Goal: Transaction & Acquisition: Purchase product/service

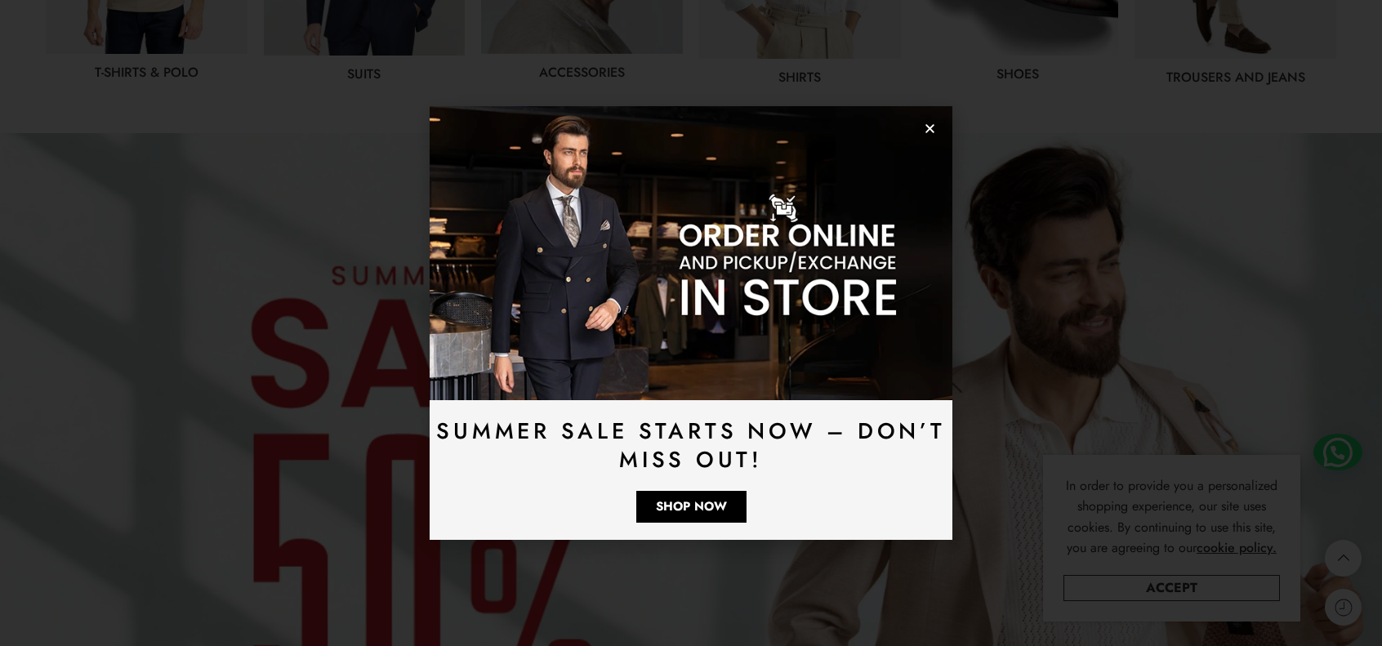
scroll to position [1144, 0]
click at [928, 123] on icon "Close" at bounding box center [930, 129] width 12 height 12
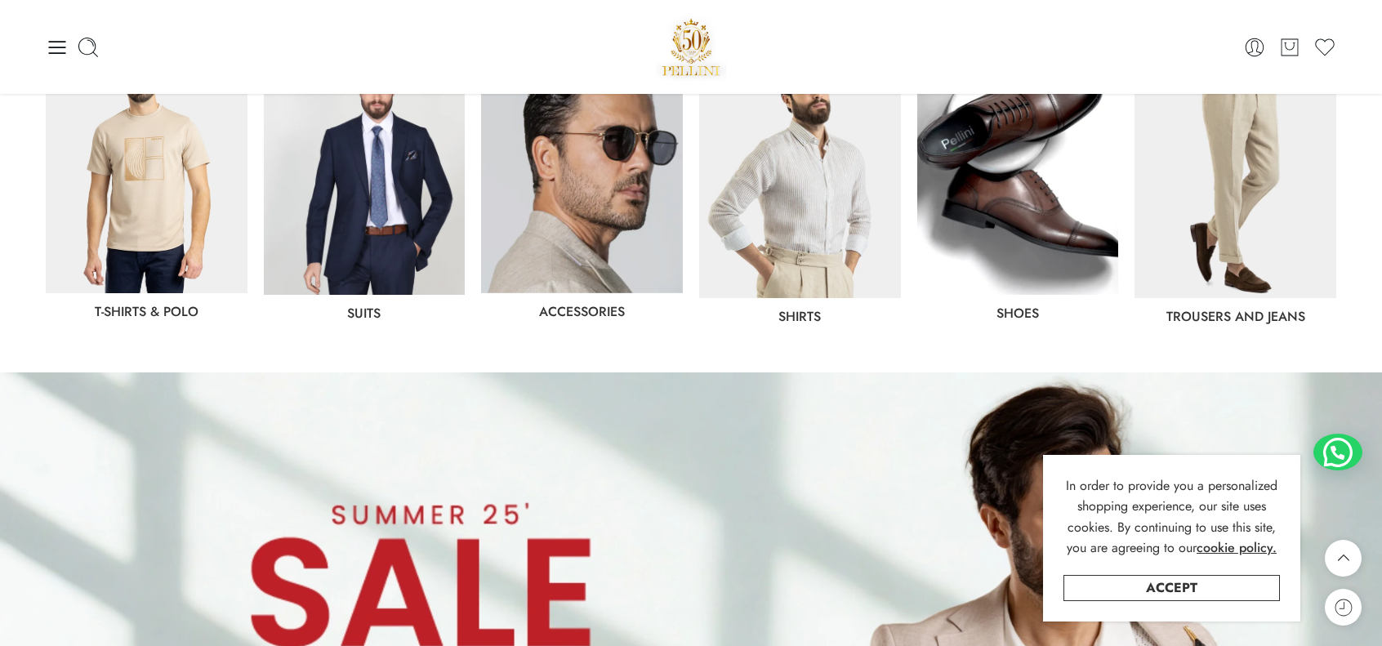
scroll to position [817, 0]
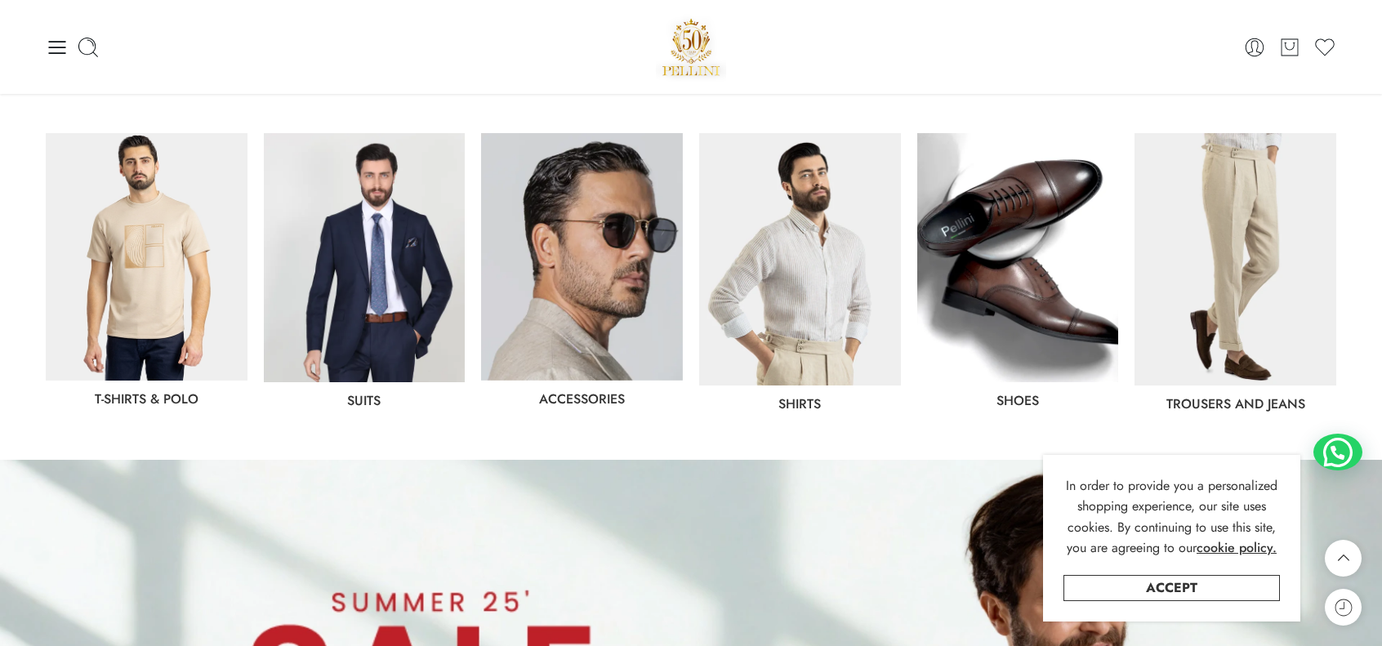
click at [849, 275] on img at bounding box center [800, 259] width 202 height 252
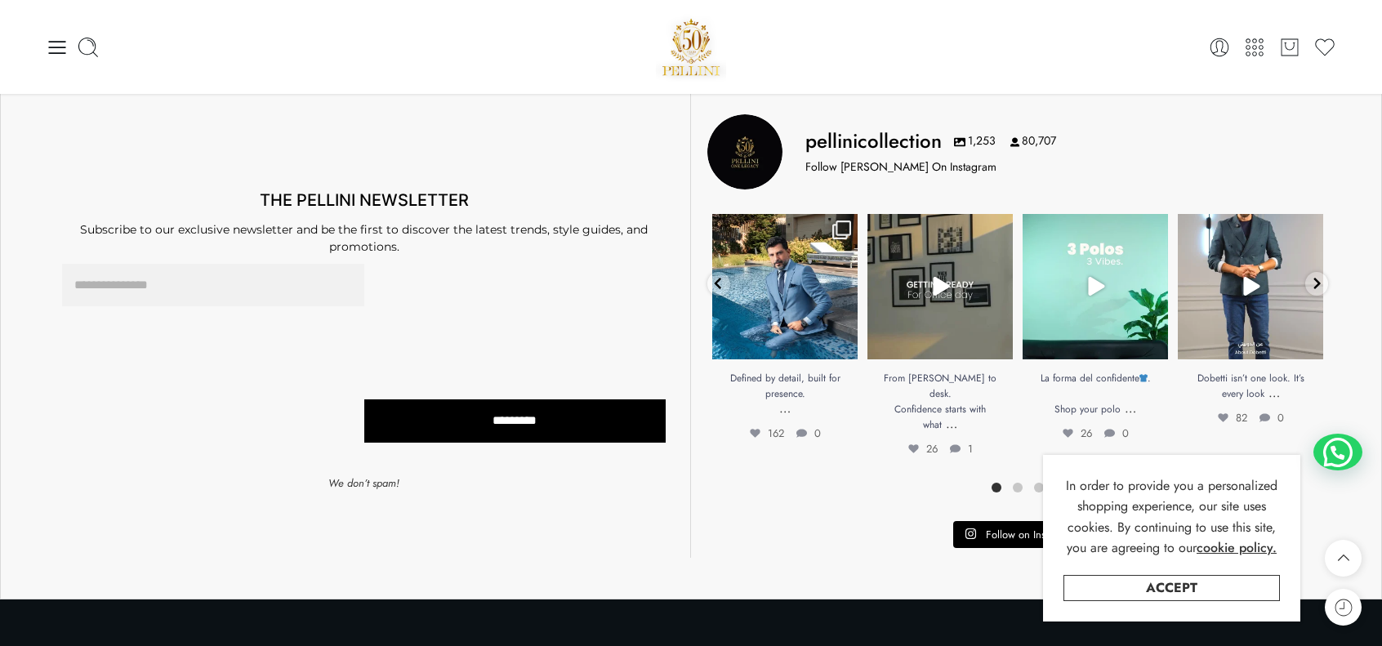
scroll to position [6780, 0]
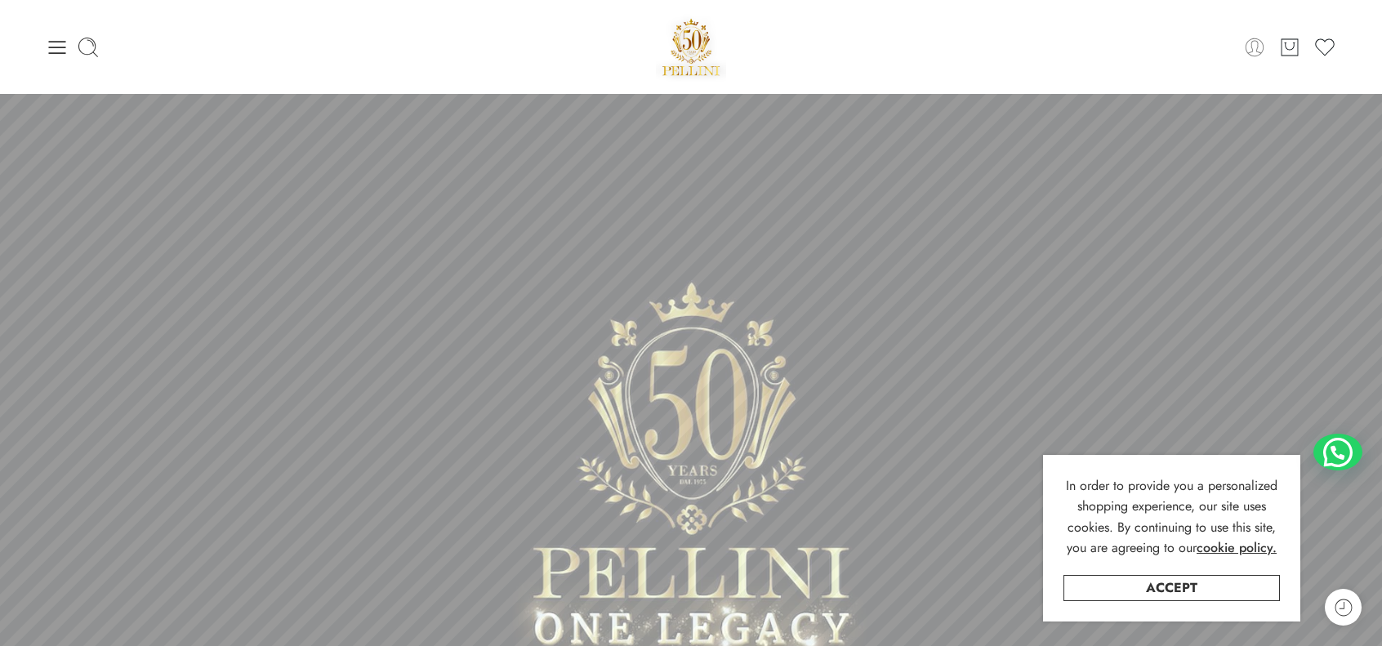
click at [1257, 45] on icon at bounding box center [1254, 47] width 23 height 23
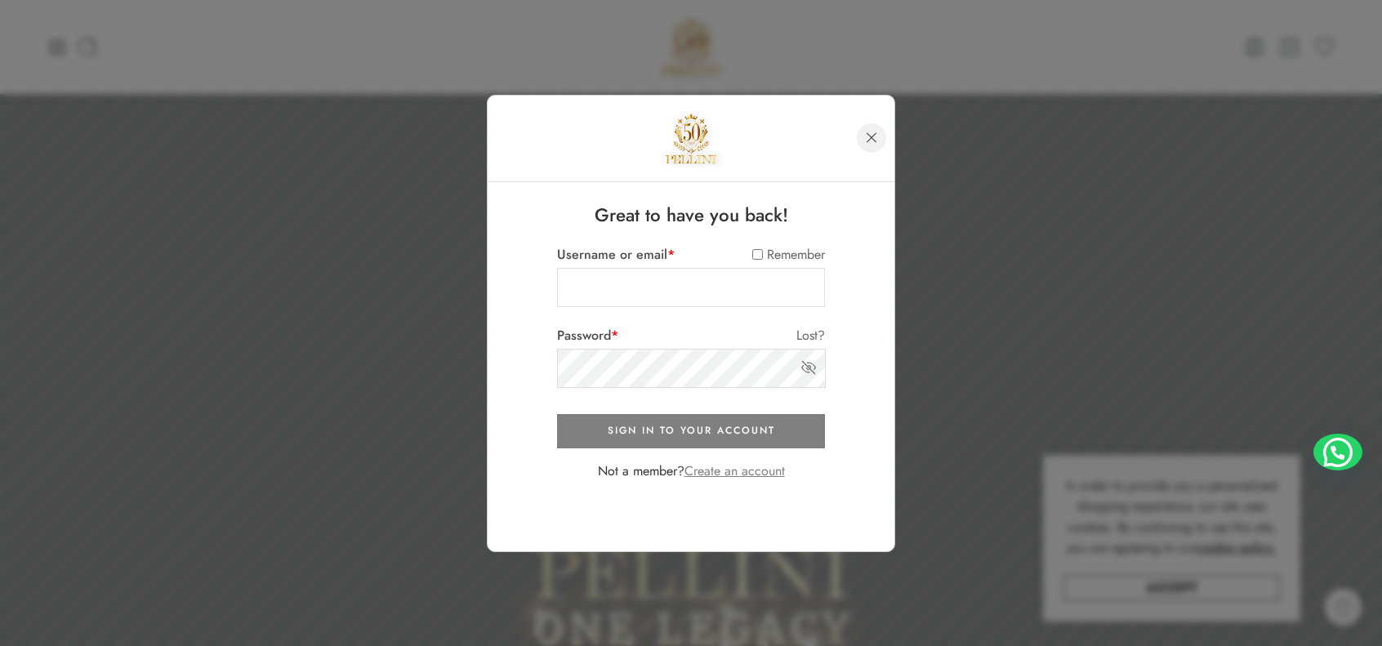
click at [864, 136] on link at bounding box center [871, 137] width 29 height 29
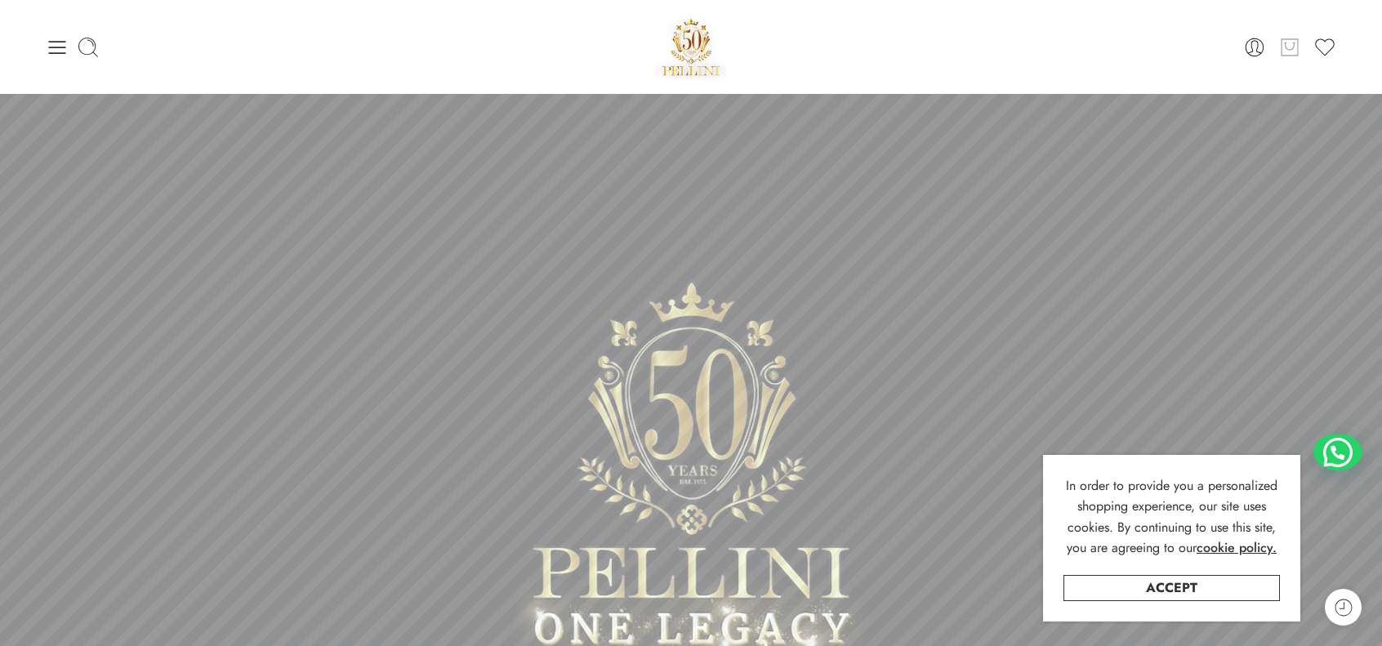
click at [1288, 54] on icon at bounding box center [1289, 47] width 21 height 23
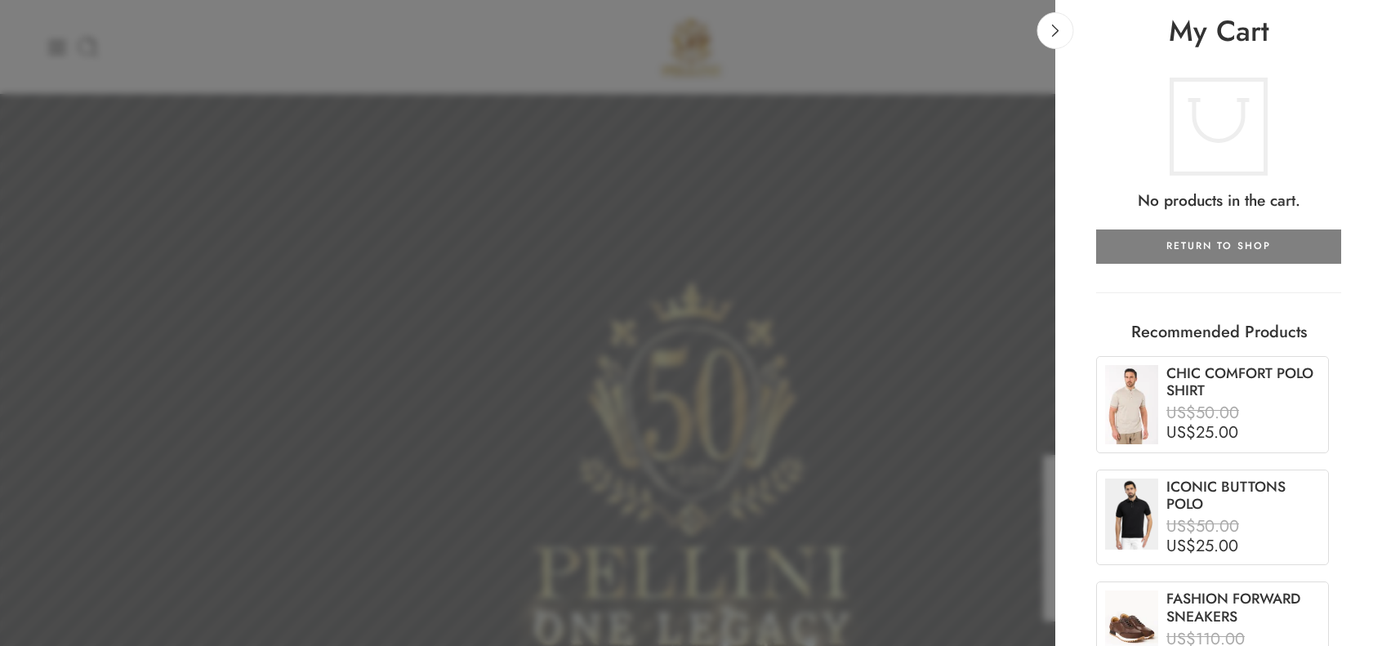
drag, startPoint x: 1059, startPoint y: 45, endPoint x: 1107, endPoint y: 49, distance: 48.4
click at [1059, 45] on link at bounding box center [1055, 30] width 37 height 37
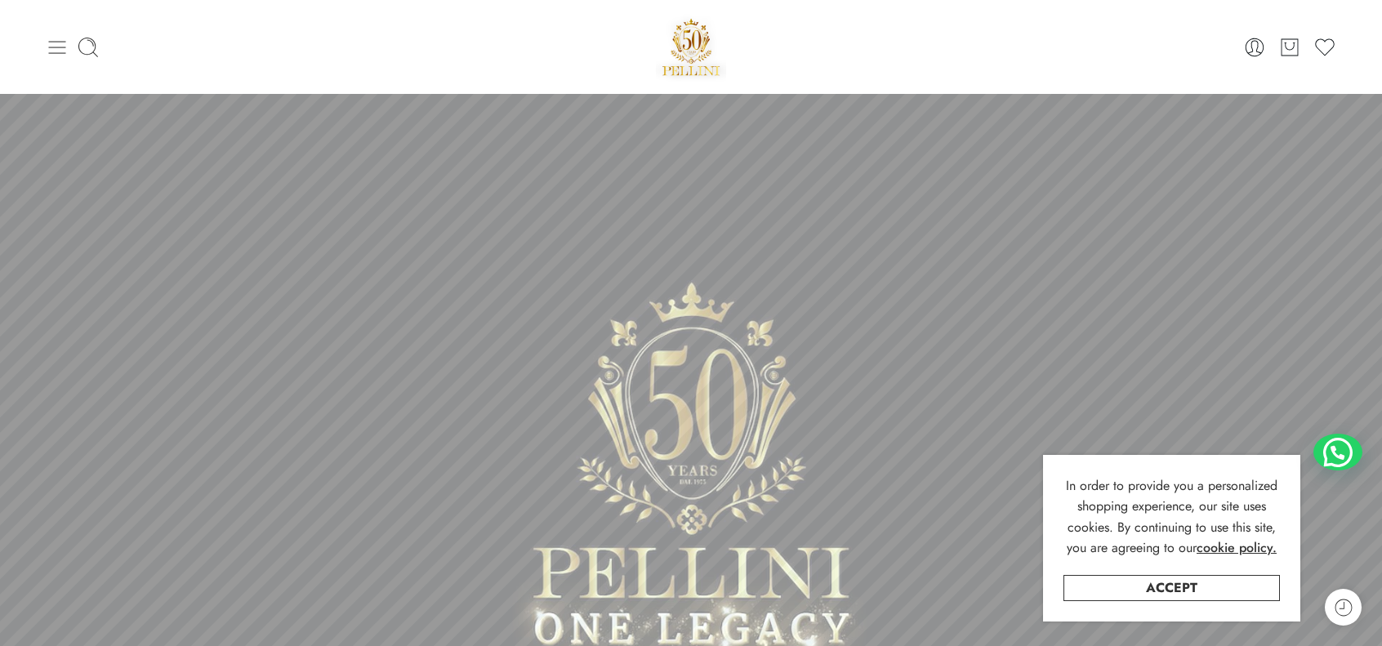
click at [56, 56] on icon at bounding box center [57, 47] width 23 height 23
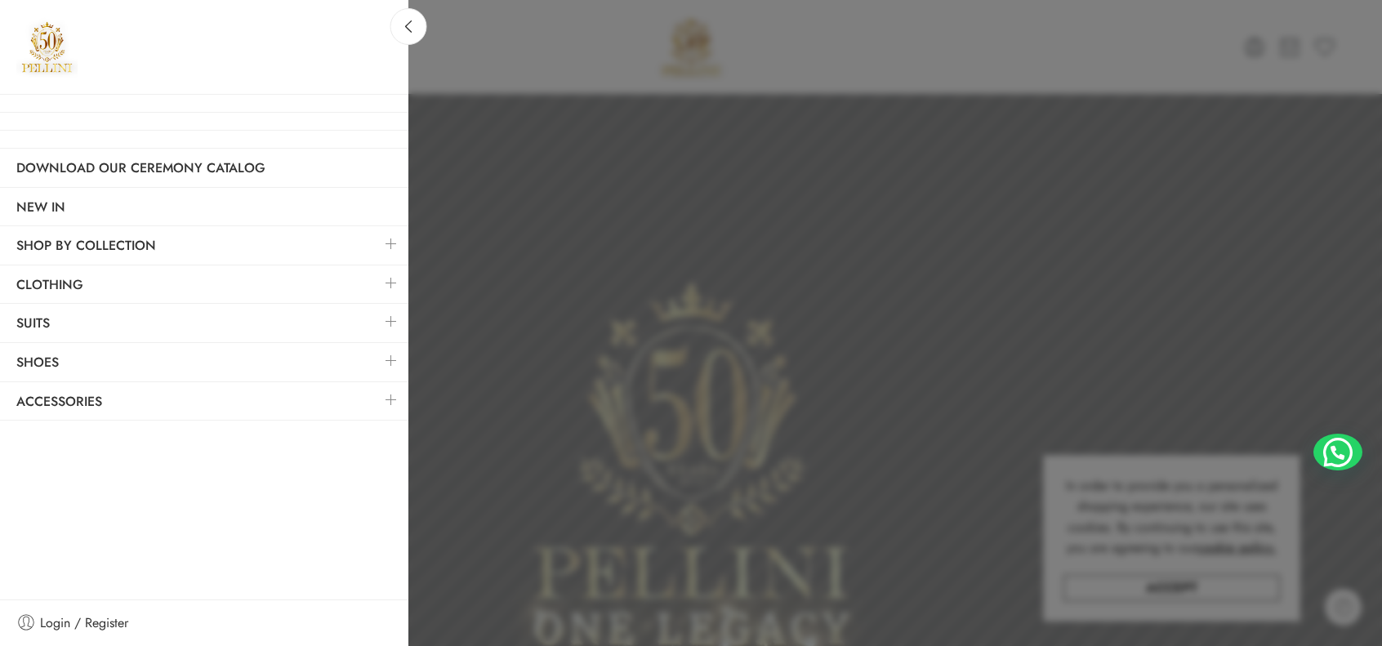
click at [378, 290] on link at bounding box center [391, 282] width 34 height 35
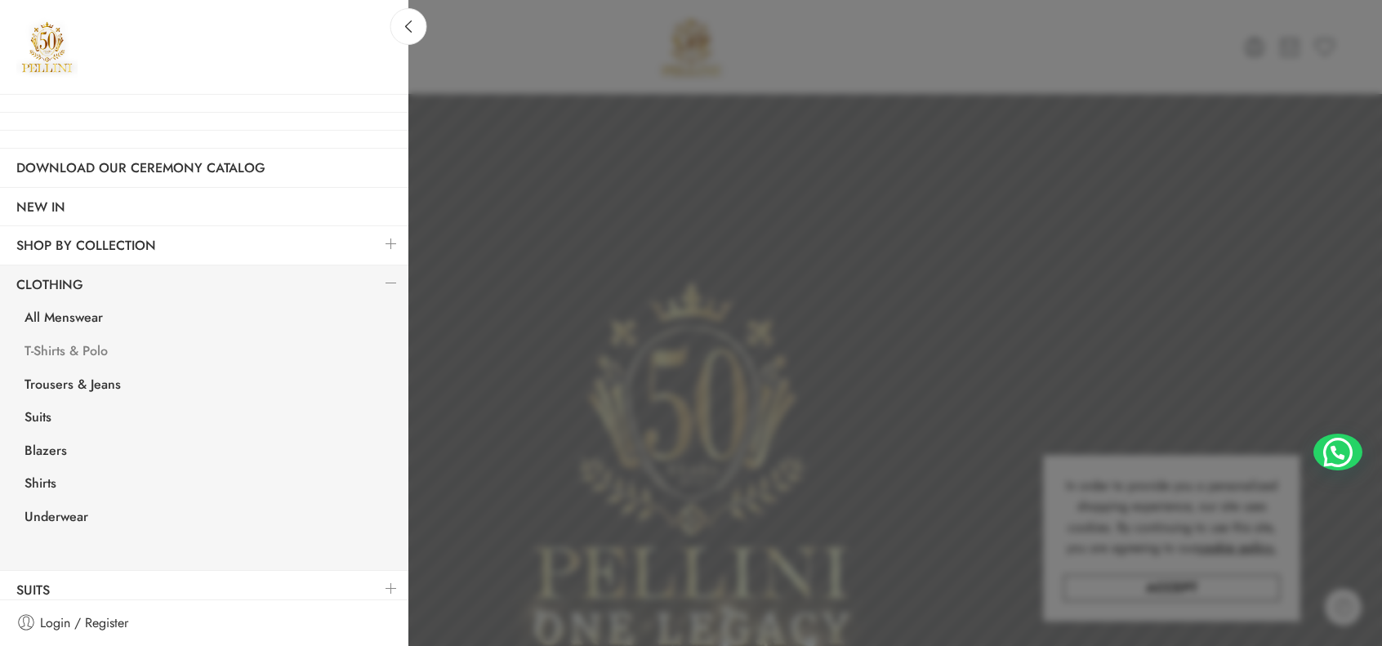
click at [65, 354] on link "T-Shirts & Polo" at bounding box center [208, 353] width 400 height 33
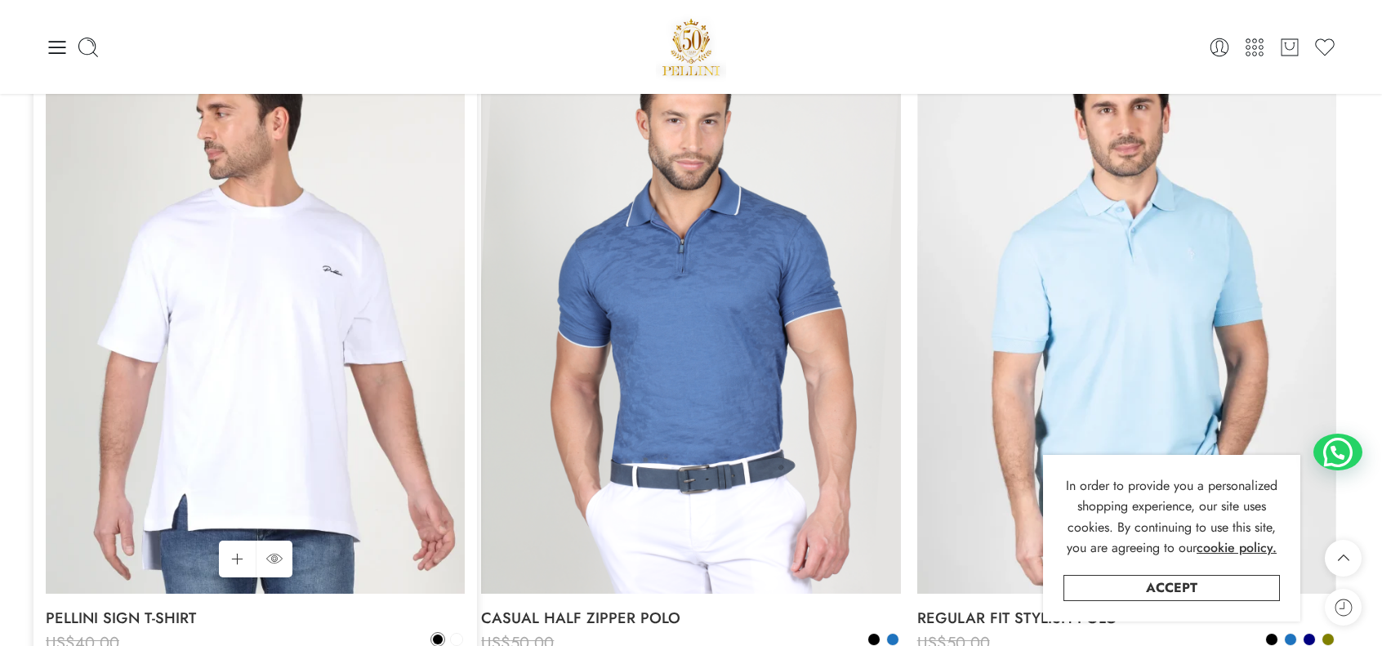
scroll to position [4166, 0]
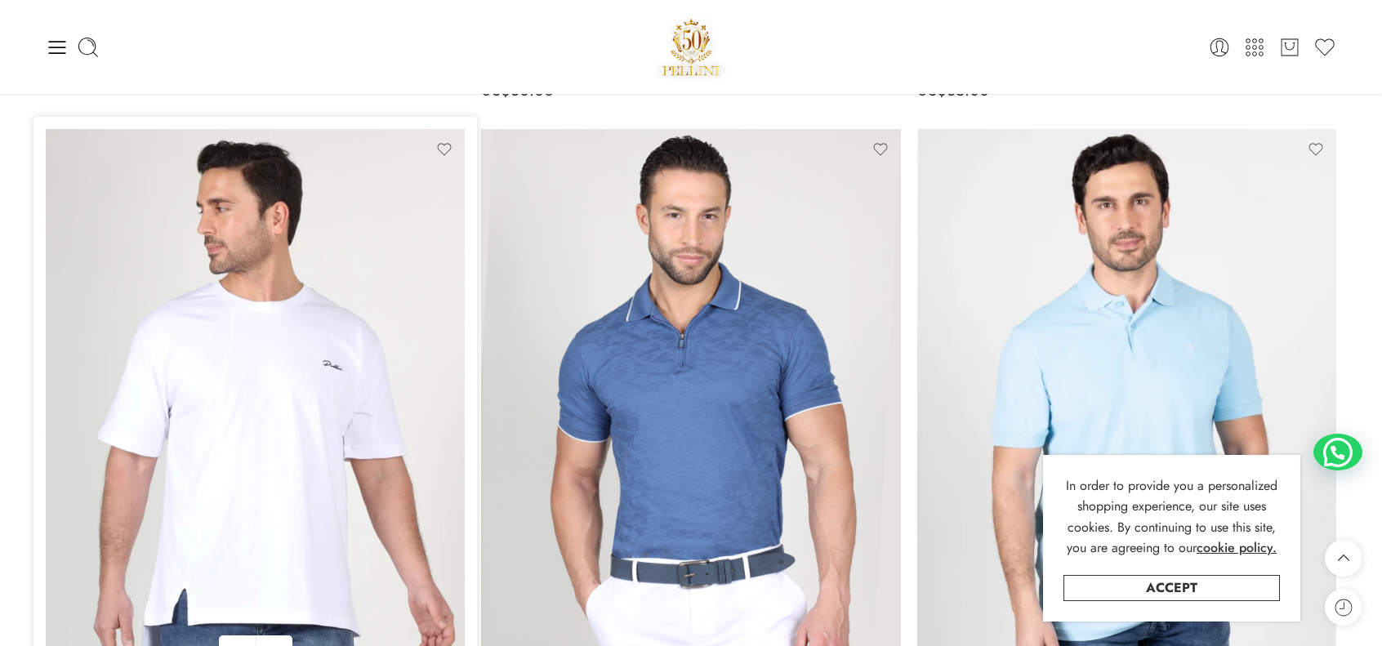
click at [386, 288] on img at bounding box center [255, 408] width 419 height 559
click at [359, 287] on img at bounding box center [255, 408] width 419 height 559
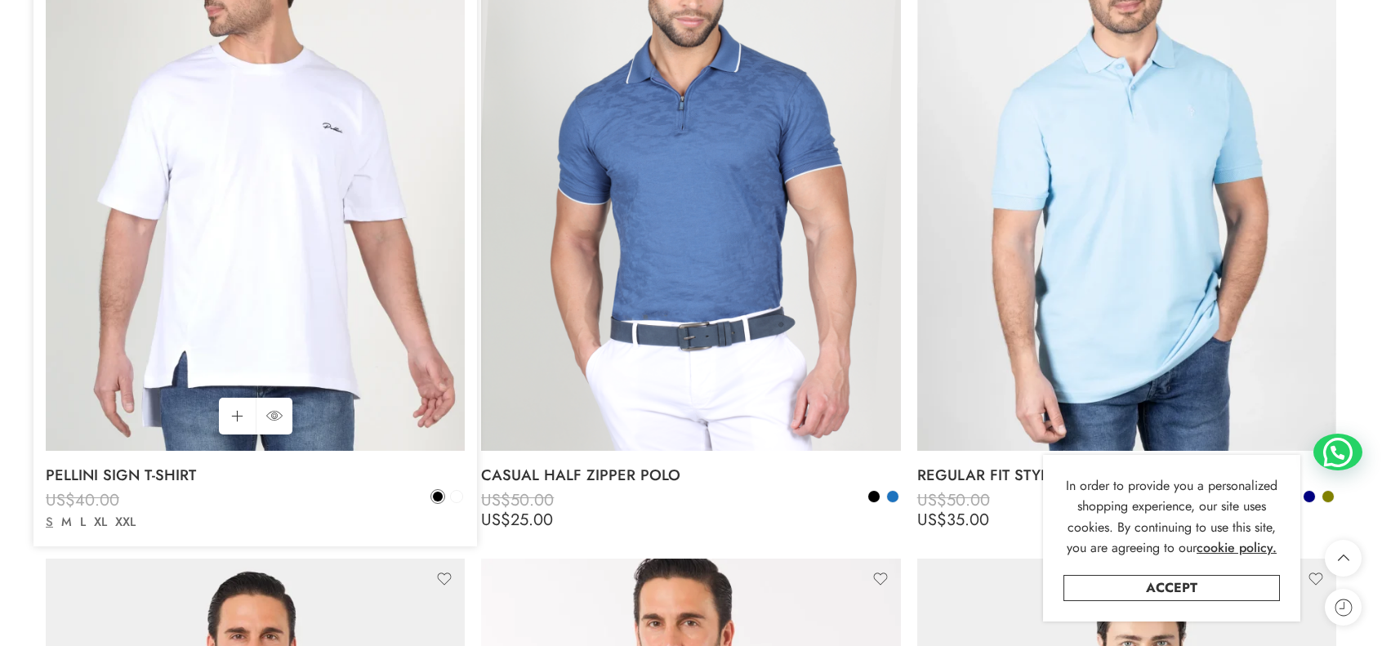
scroll to position [4411, 0]
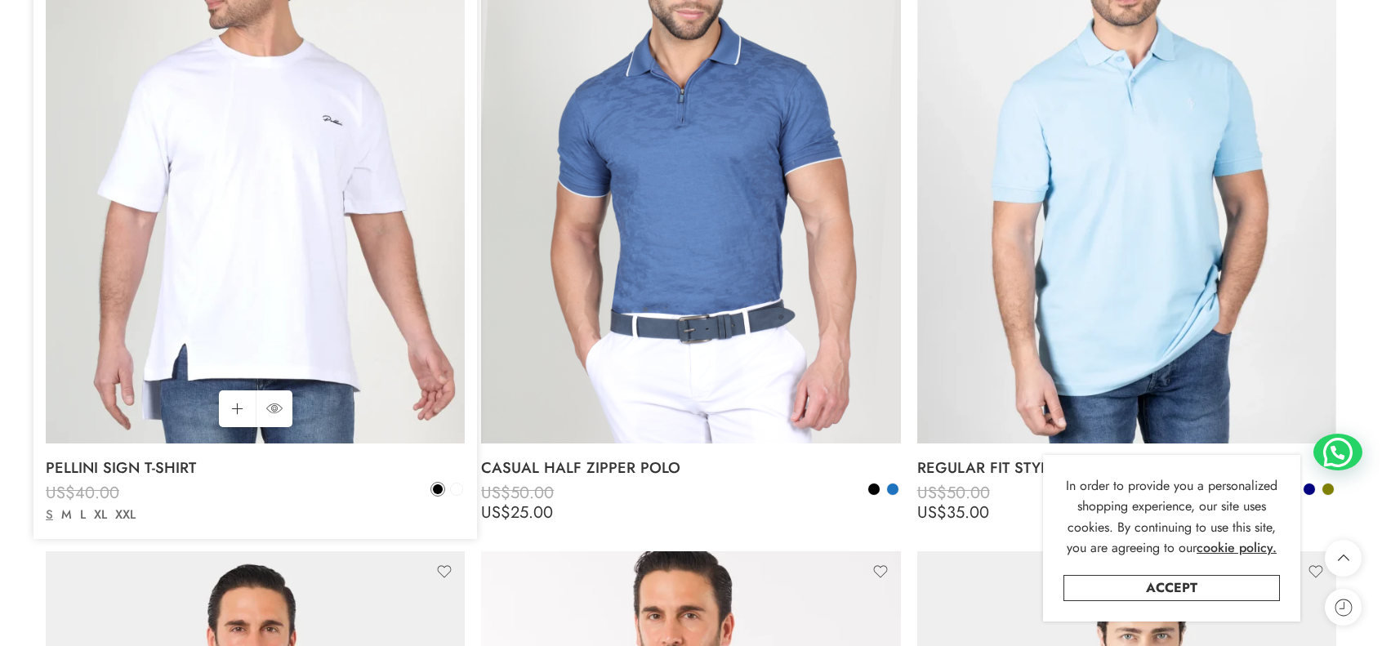
click at [288, 336] on img at bounding box center [255, 163] width 419 height 559
click at [242, 404] on link "Select options Select options" at bounding box center [237, 408] width 37 height 37
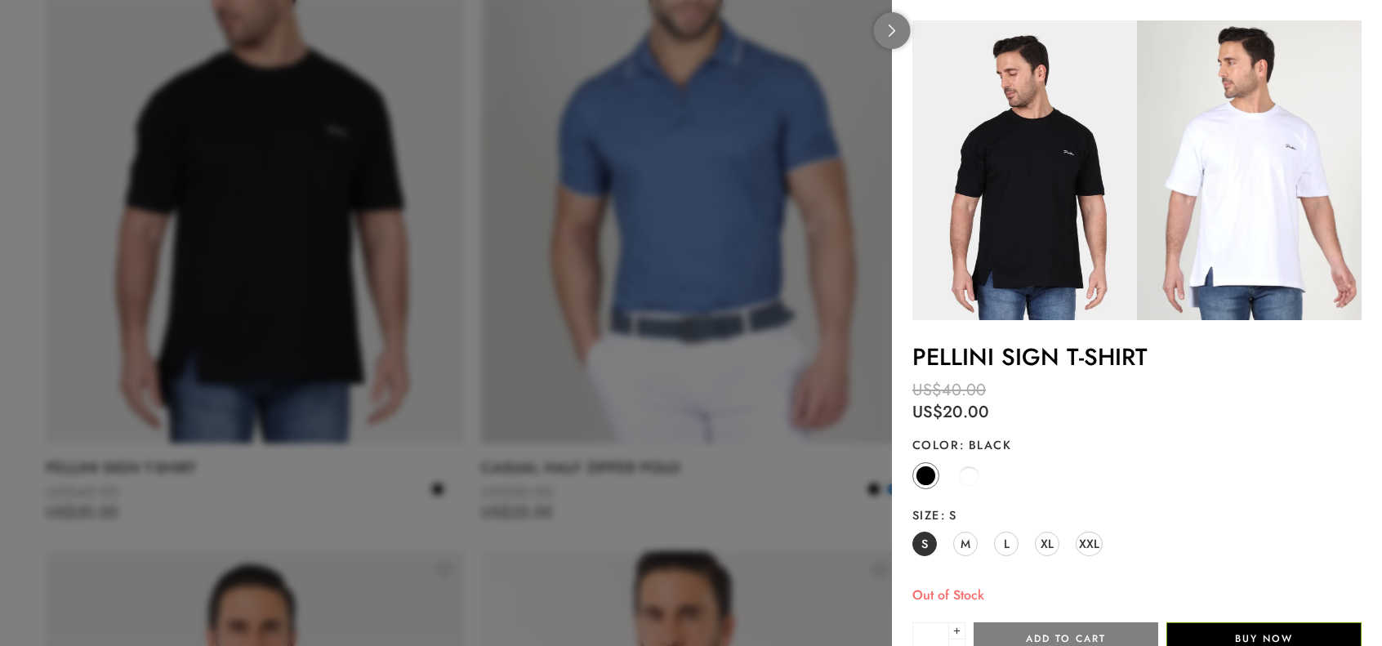
click at [890, 33] on icon at bounding box center [892, 31] width 12 height 12
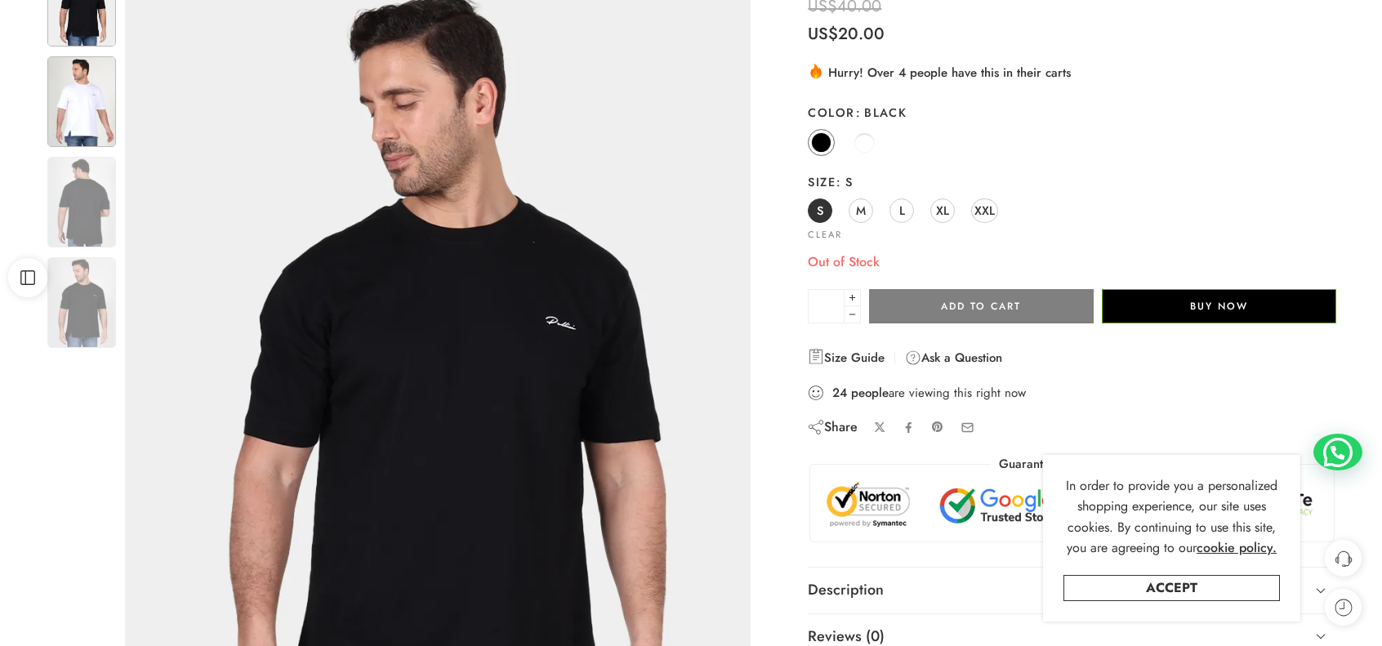
click at [91, 114] on img at bounding box center [81, 101] width 69 height 91
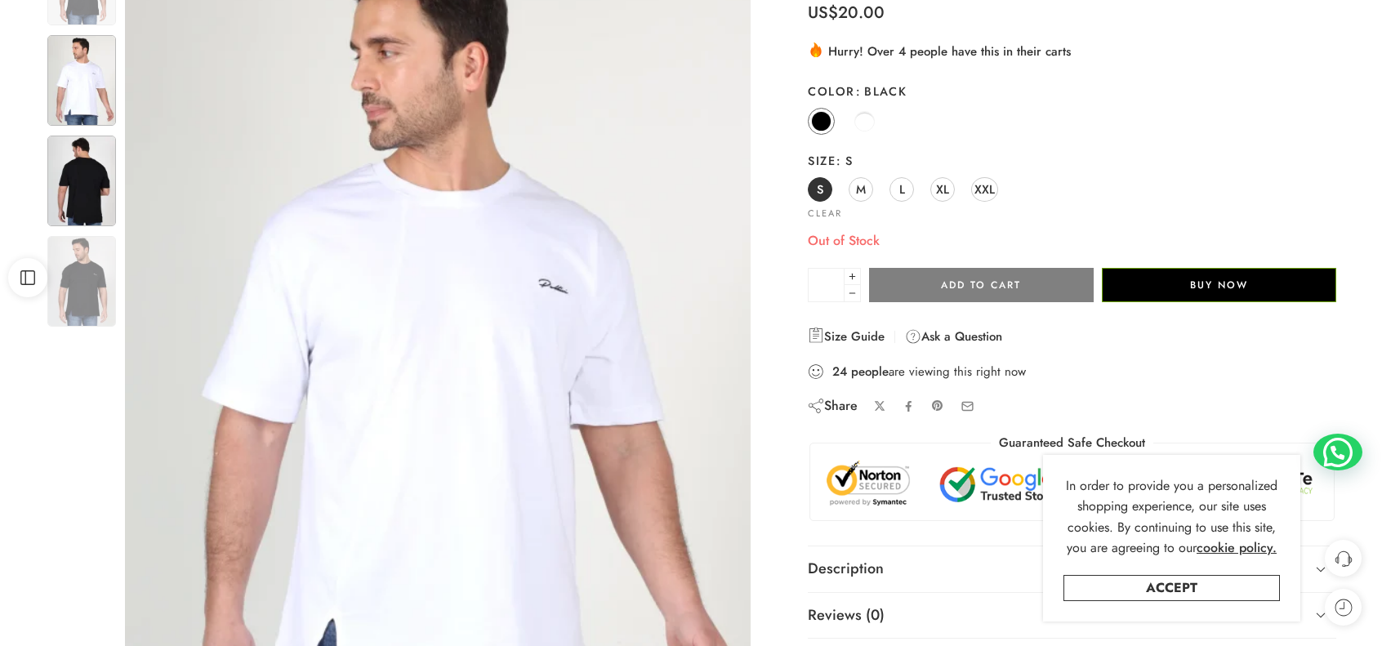
scroll to position [245, 0]
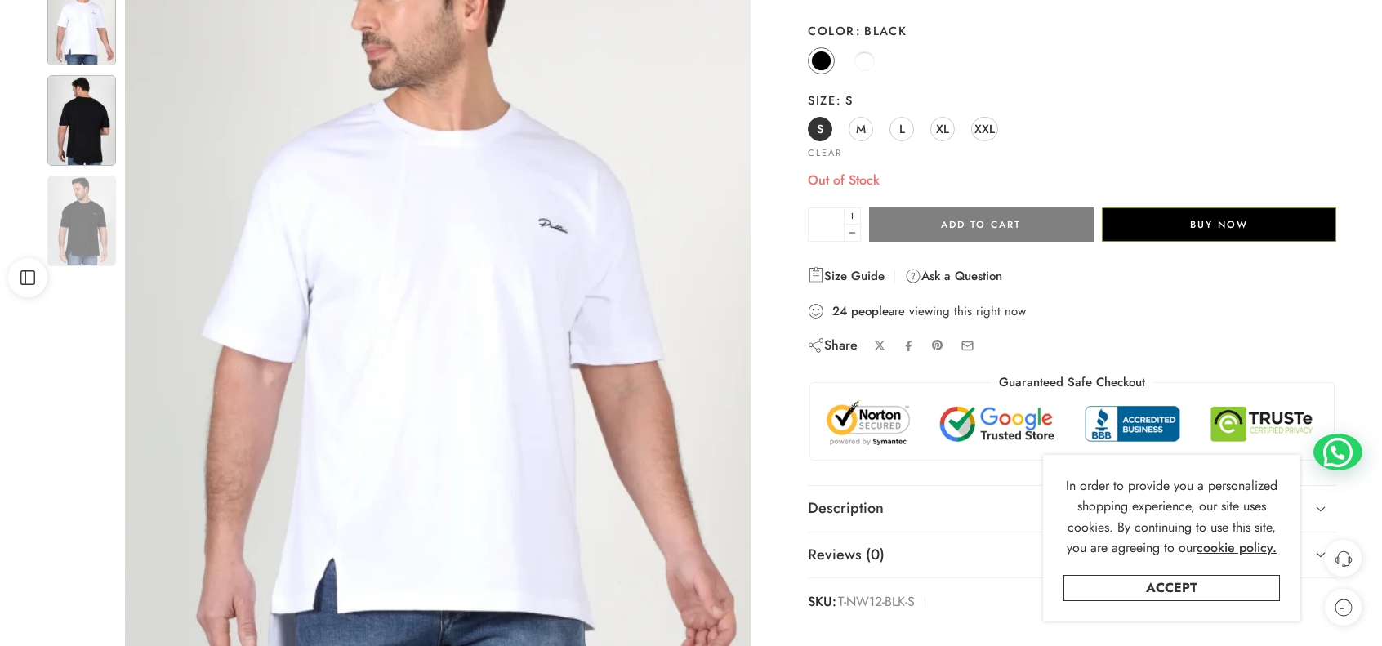
click at [86, 158] on img at bounding box center [81, 120] width 69 height 91
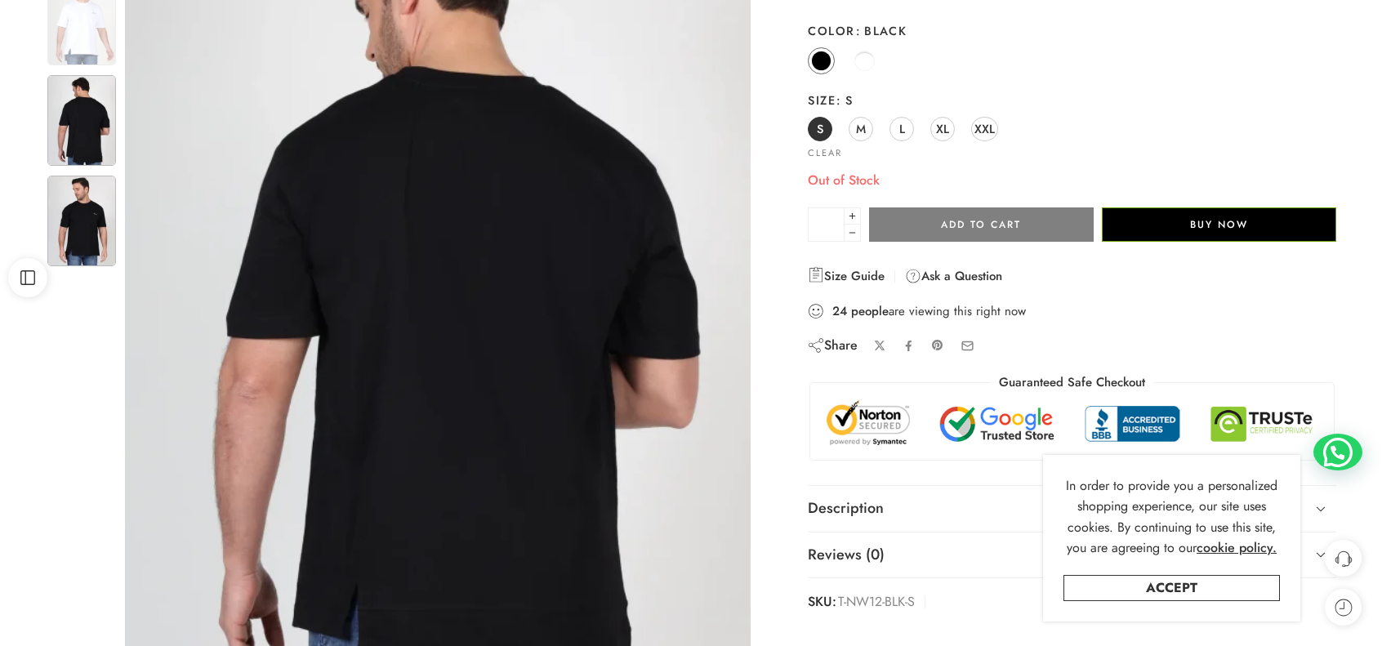
click at [88, 205] on img at bounding box center [81, 221] width 69 height 91
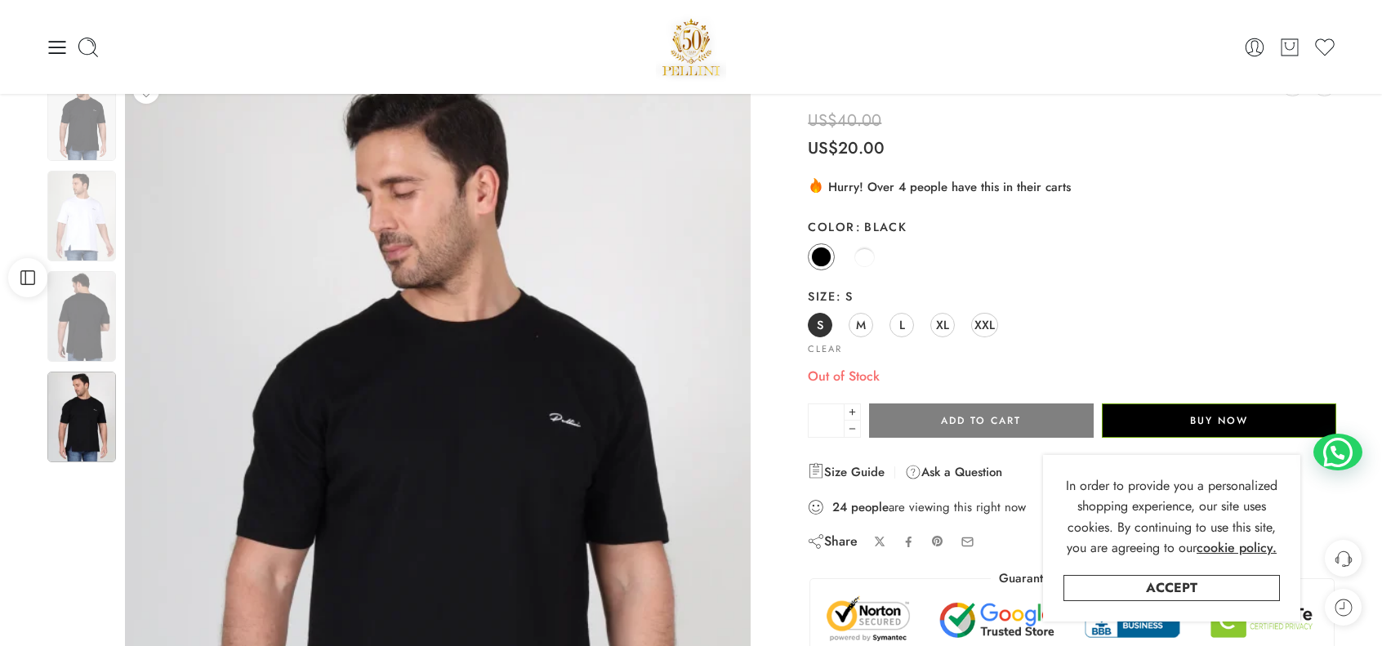
scroll to position [0, 0]
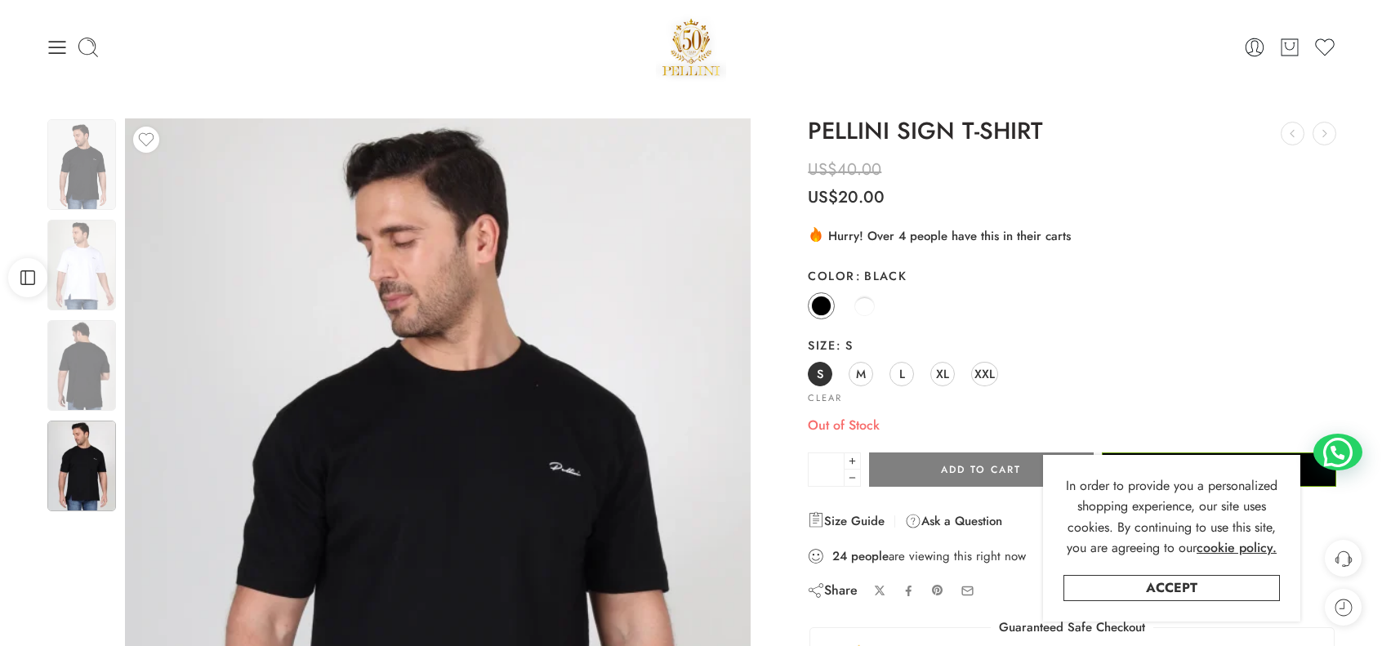
click at [850, 130] on h1 "PELLINI SIGN T-SHIRT" at bounding box center [1072, 131] width 529 height 26
click at [685, 56] on img at bounding box center [691, 46] width 70 height 69
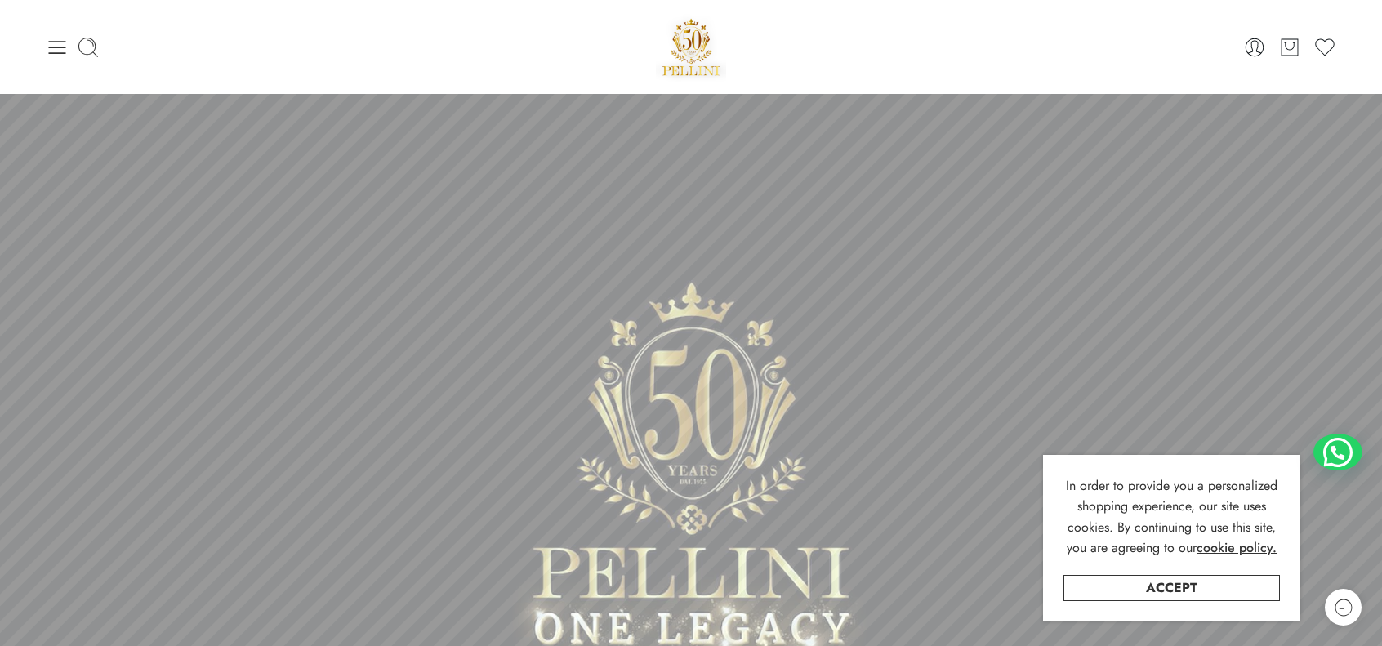
scroll to position [735, 0]
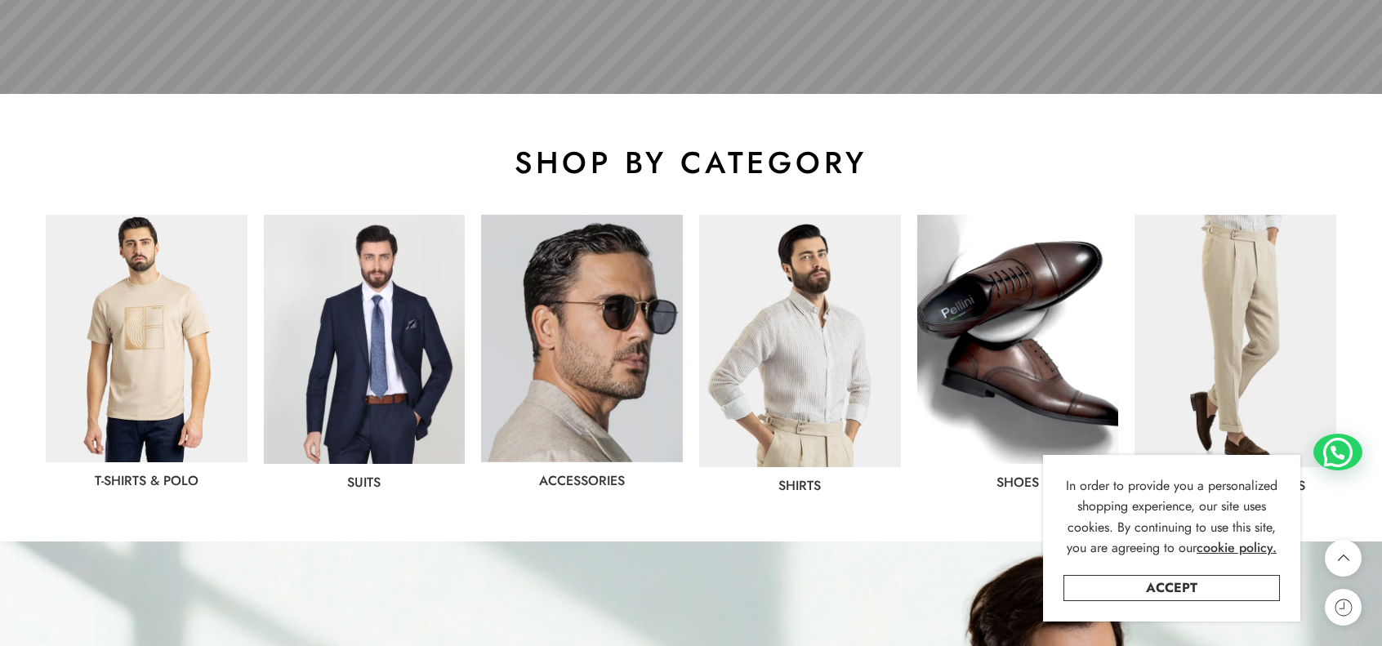
click at [194, 350] on img at bounding box center [147, 339] width 202 height 248
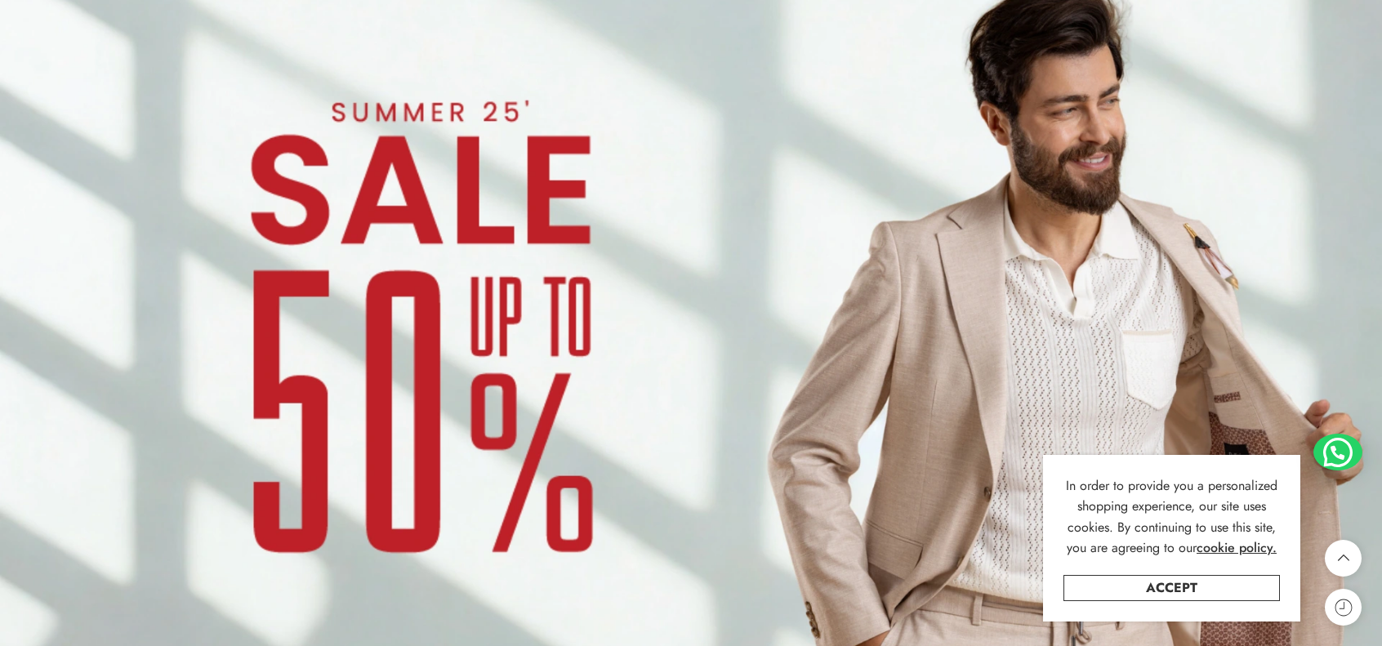
scroll to position [1524, 0]
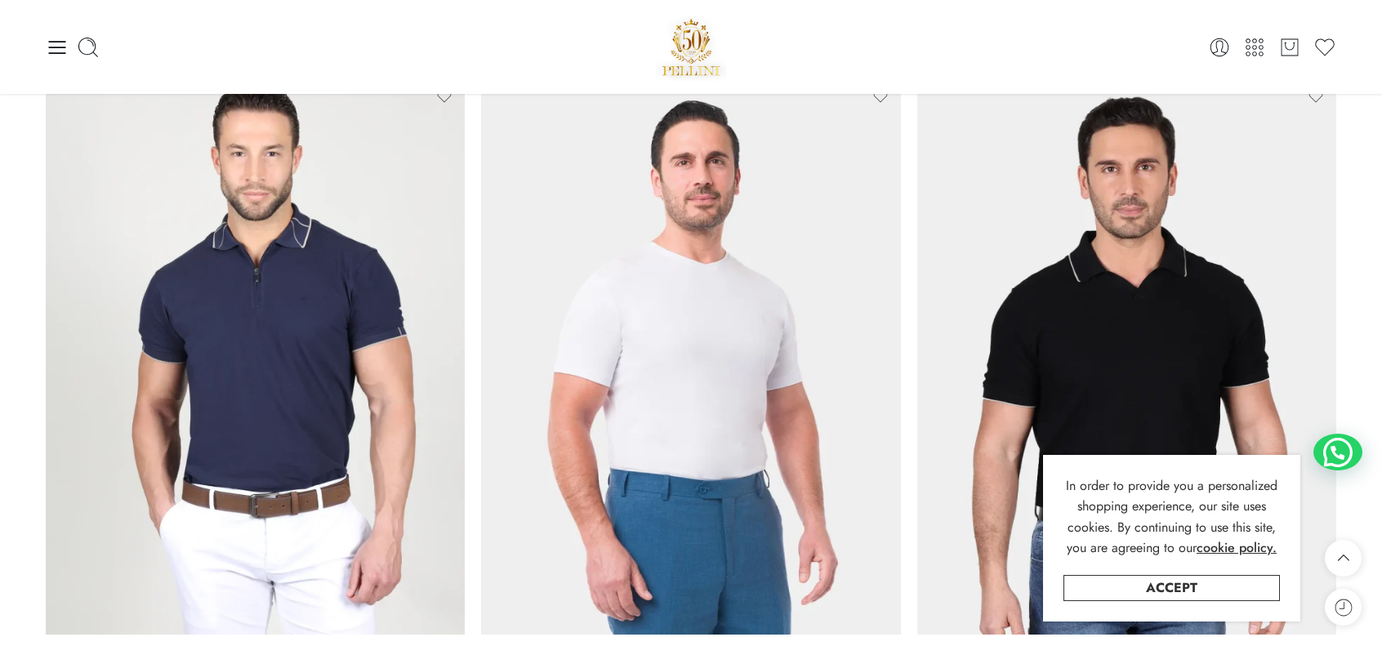
scroll to position [5146, 0]
